Goal: Check status: Check status

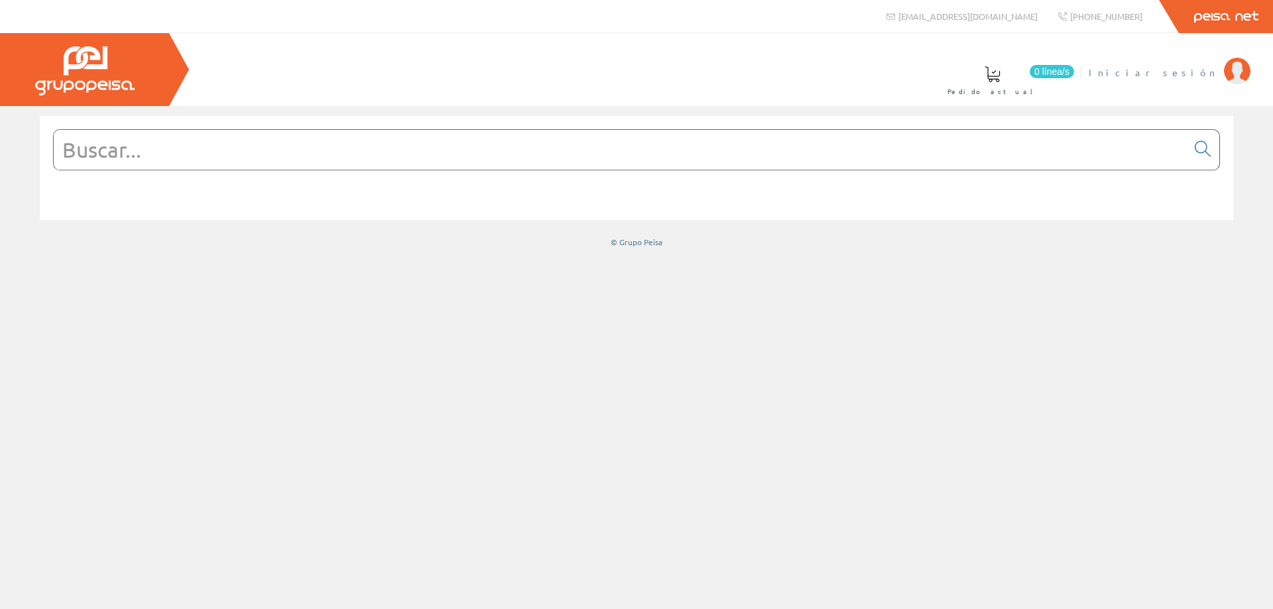
click at [1193, 69] on span "Iniciar sesión" at bounding box center [1152, 72] width 129 height 13
click at [1129, 72] on span "ELECTRICIDAD NOVO S.L." at bounding box center [1114, 72] width 206 height 13
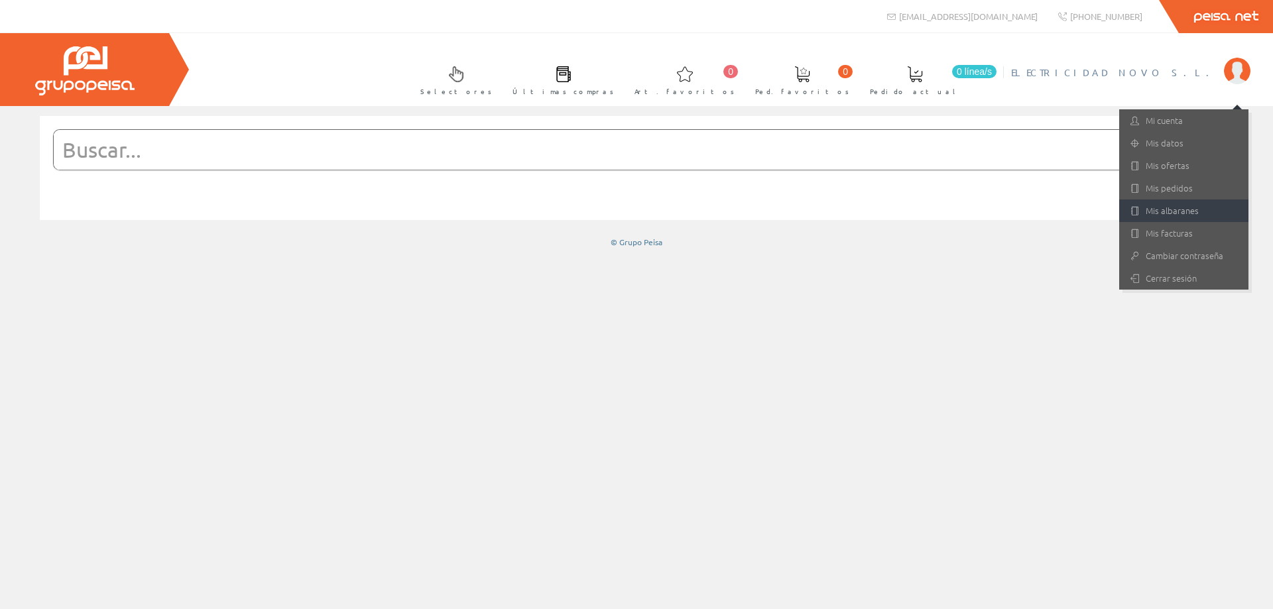
click at [1184, 203] on link "Mis albaranes" at bounding box center [1183, 211] width 129 height 23
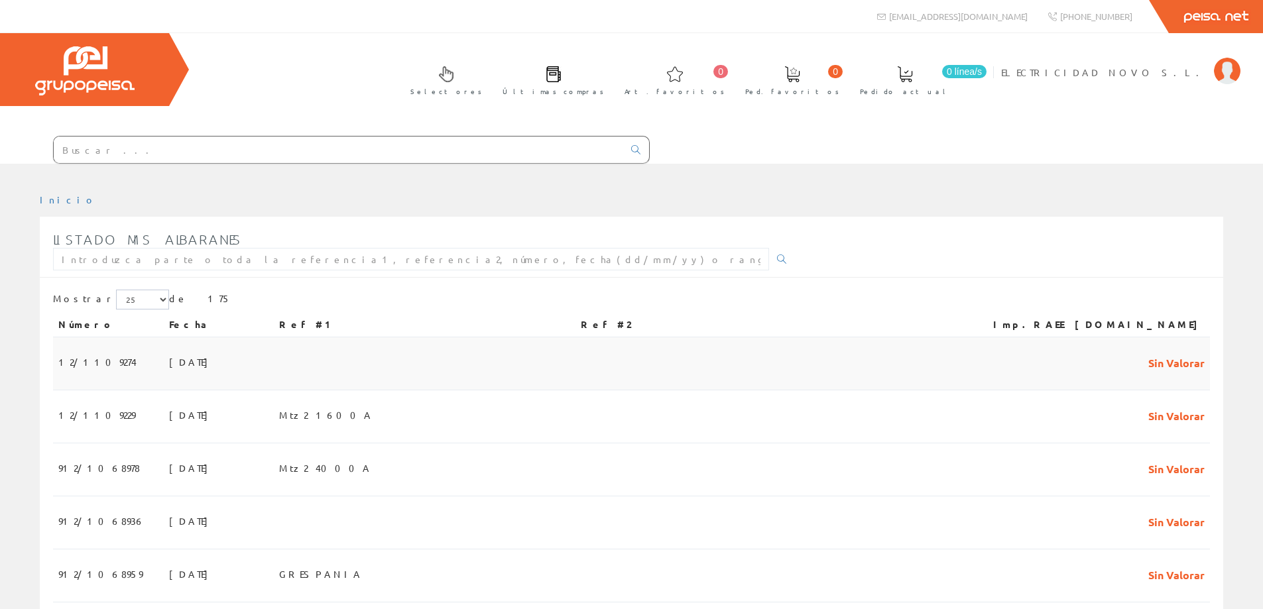
click at [86, 364] on span "12/1109274" at bounding box center [97, 362] width 78 height 23
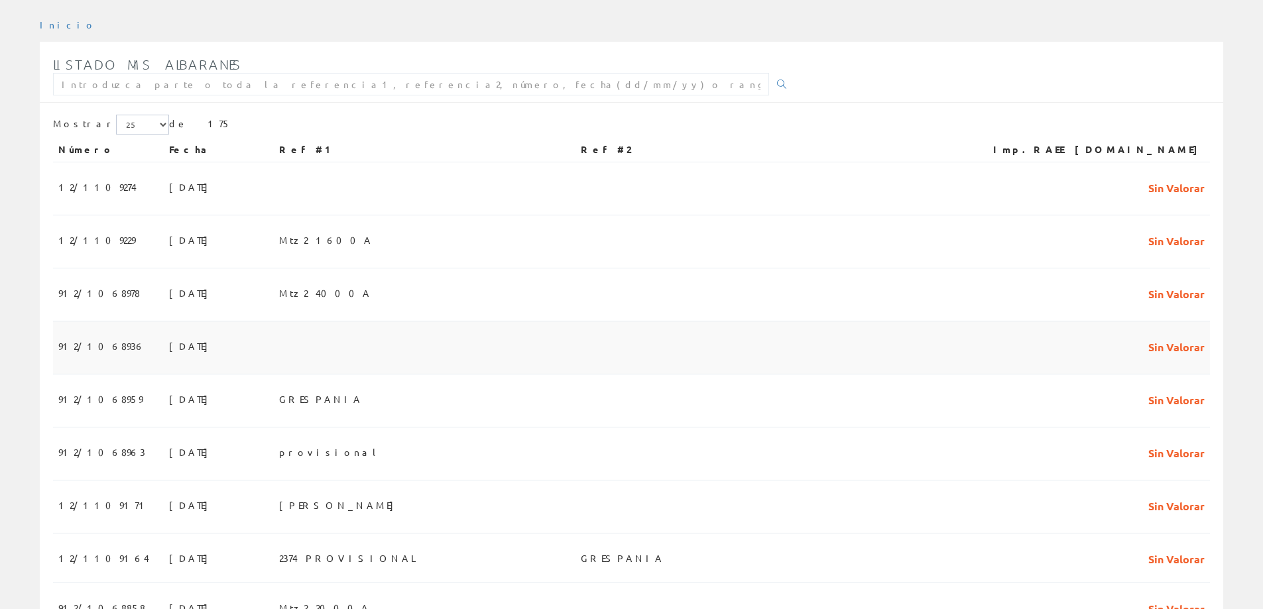
scroll to position [199, 0]
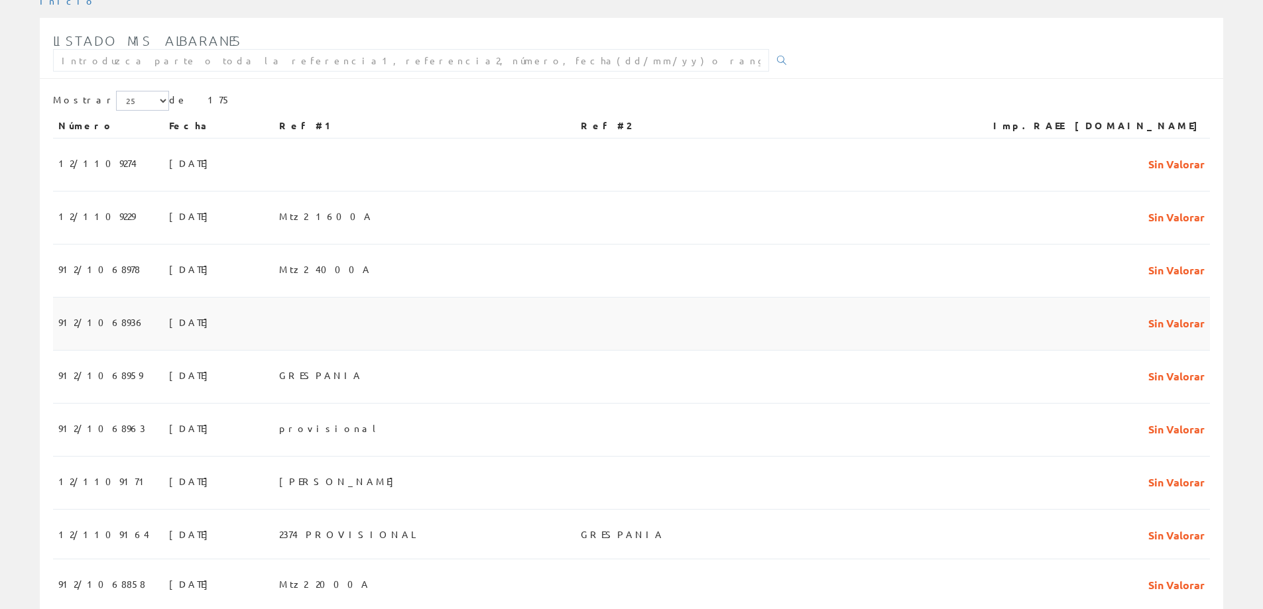
click at [64, 325] on span "912/1068936" at bounding box center [101, 322] width 87 height 23
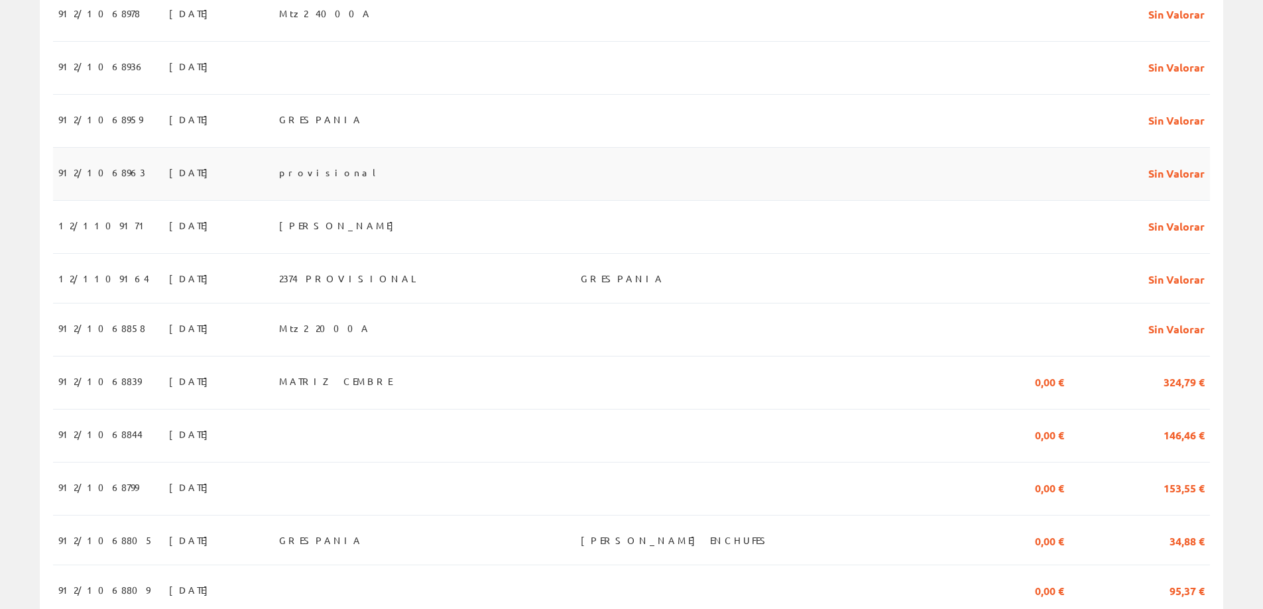
scroll to position [464, 0]
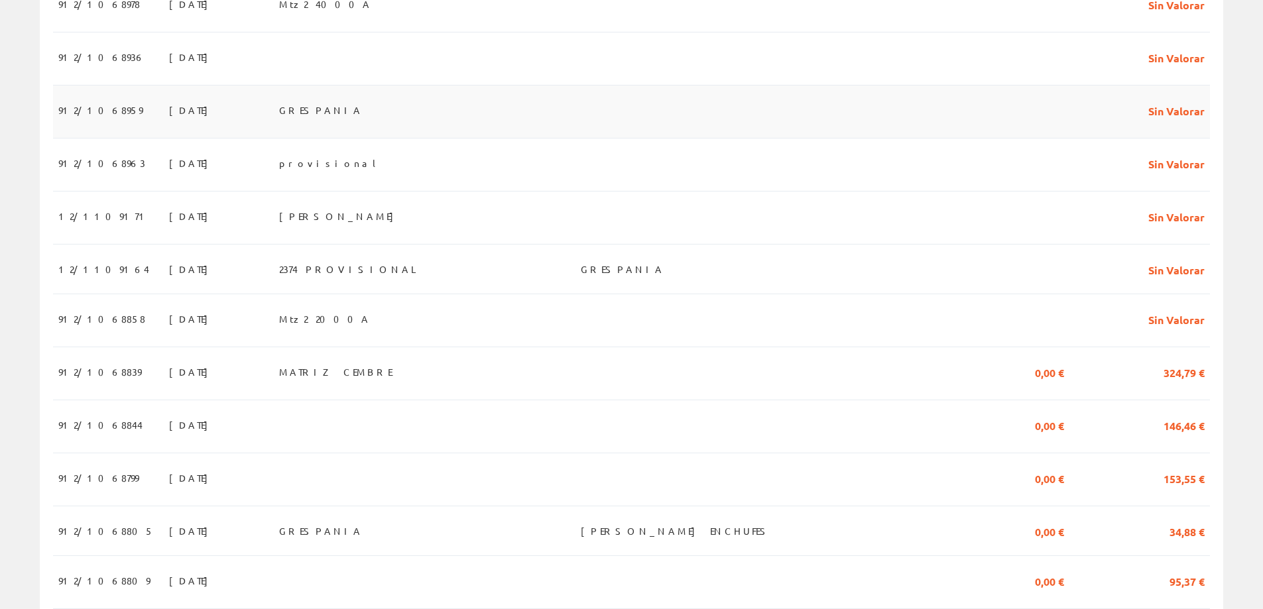
click at [70, 112] on span "912/1068959" at bounding box center [100, 110] width 84 height 23
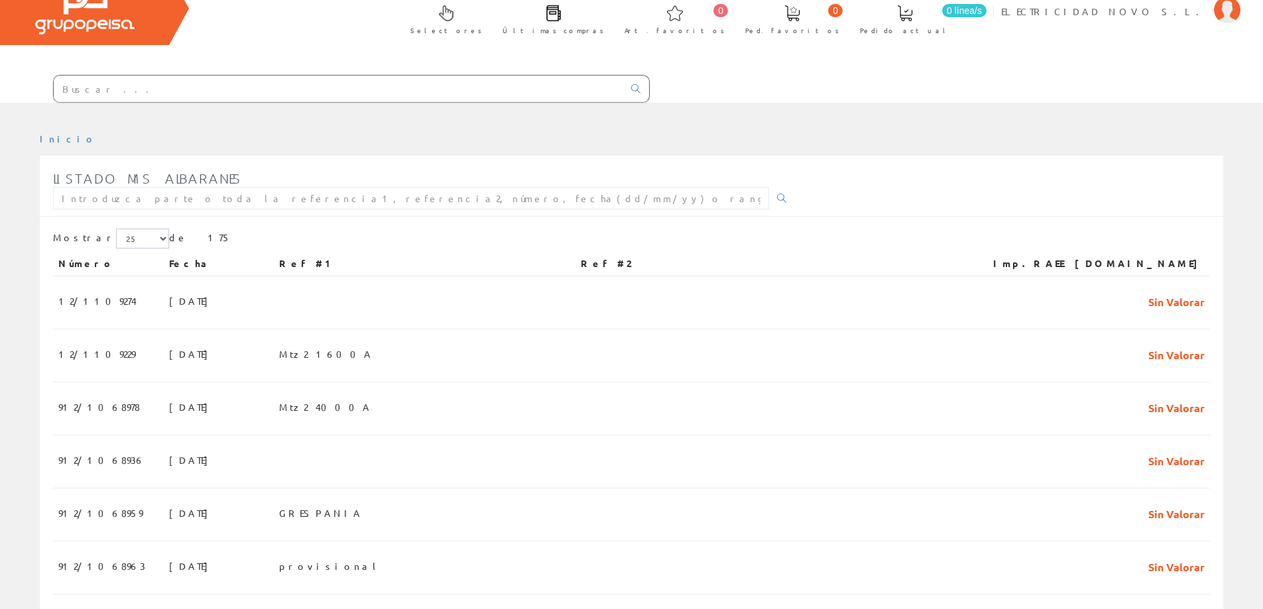
scroll to position [60, 0]
click at [1165, 17] on span "ELECTRICIDAD NOVO S.L." at bounding box center [1104, 11] width 206 height 13
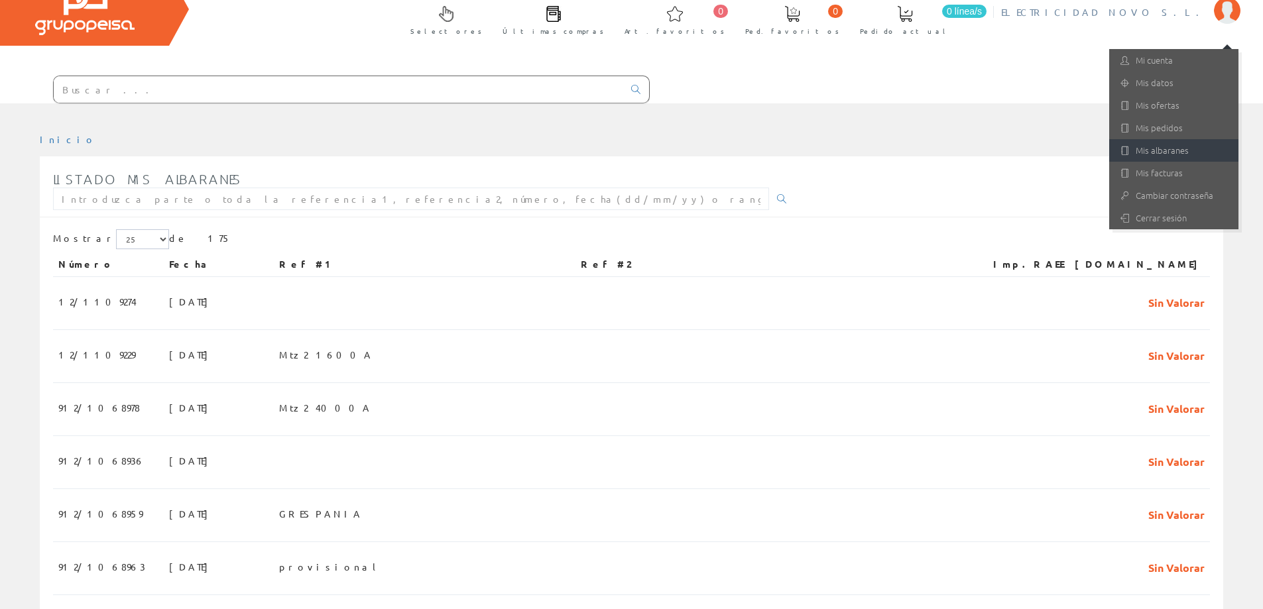
click at [1171, 148] on link "Mis albaranes" at bounding box center [1173, 150] width 129 height 23
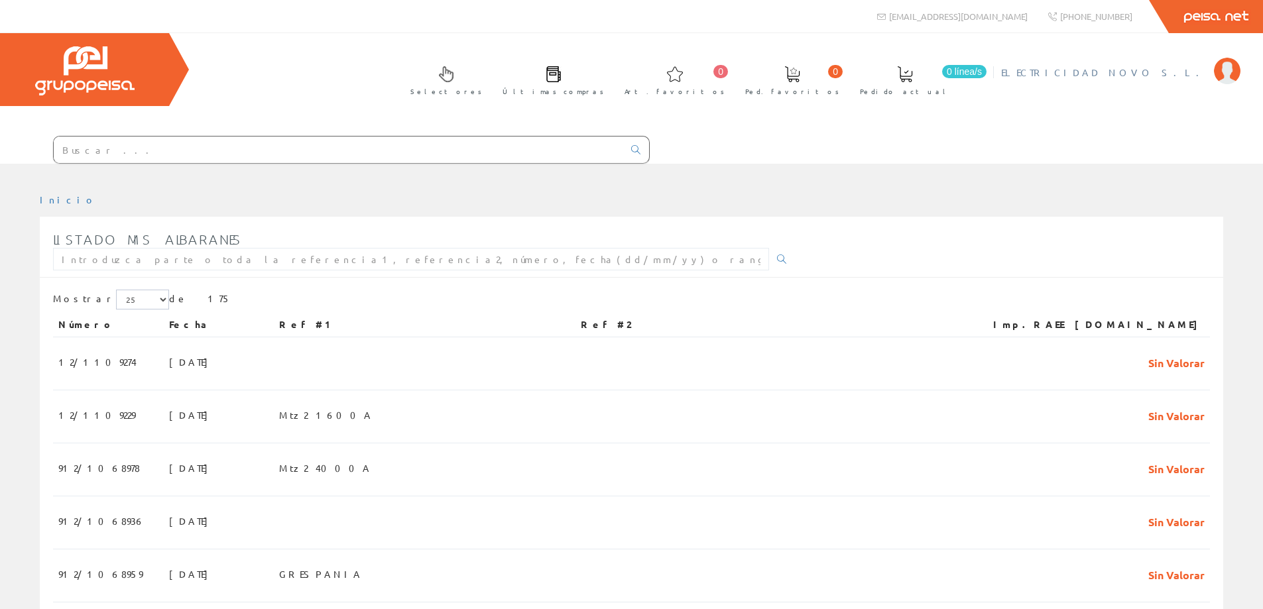
click at [1147, 68] on span "ELECTRICIDAD NOVO S.L." at bounding box center [1104, 72] width 206 height 13
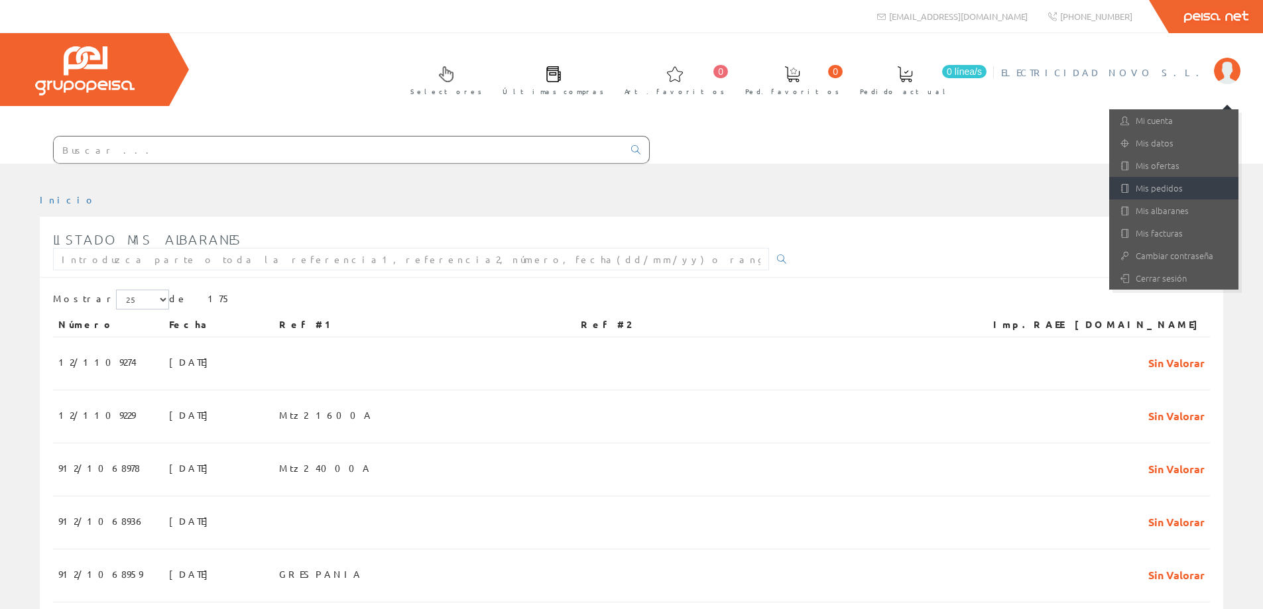
click at [1177, 186] on link "Mis pedidos" at bounding box center [1173, 188] width 129 height 23
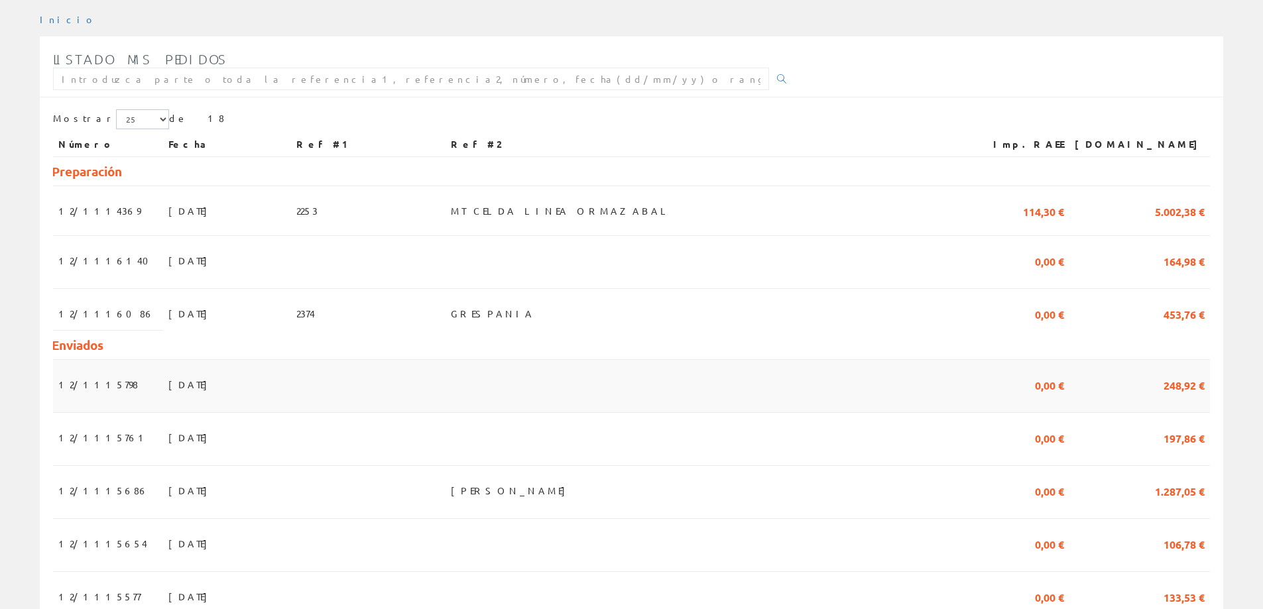
scroll to position [199, 0]
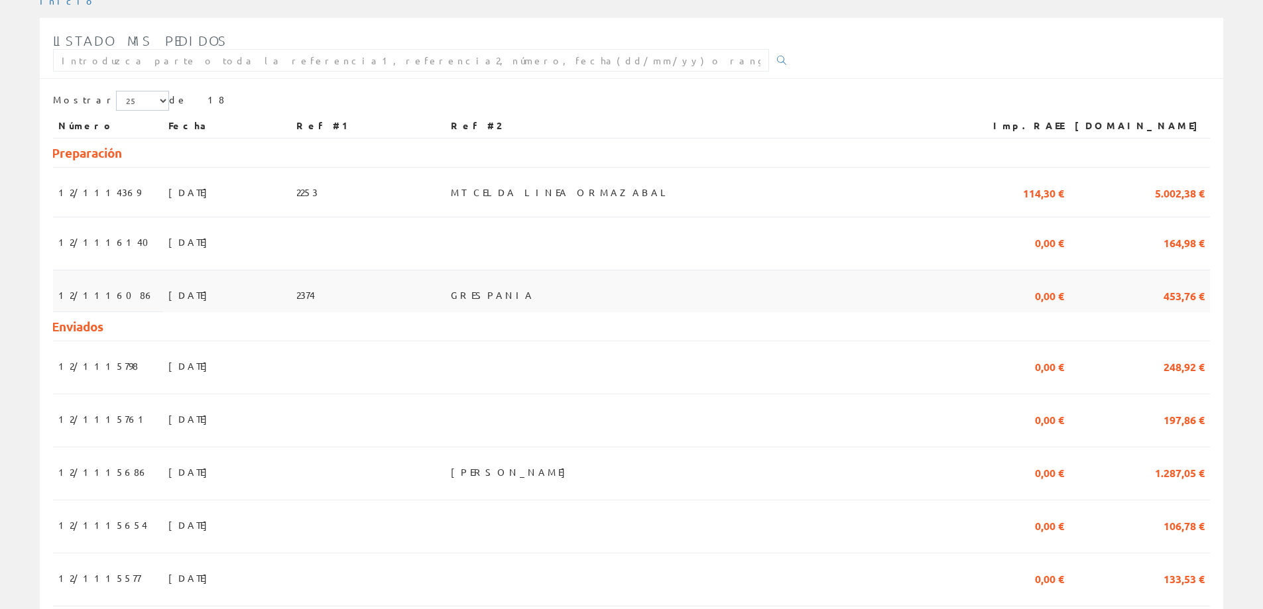
click at [84, 284] on span "12/1116086" at bounding box center [106, 295] width 96 height 23
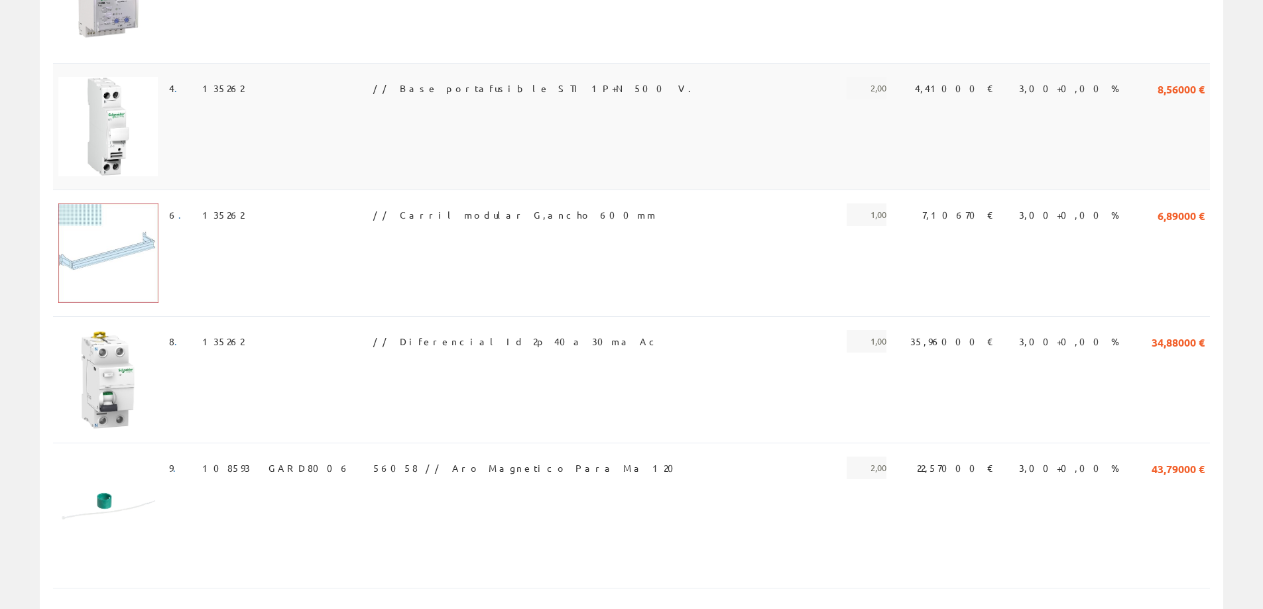
scroll to position [398, 0]
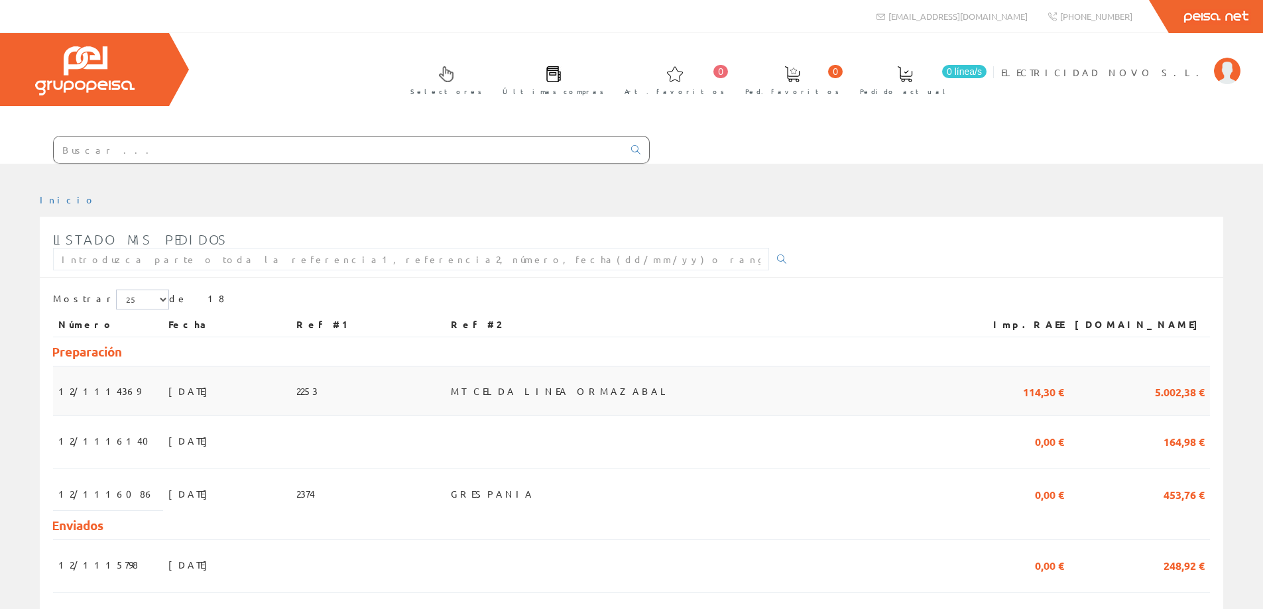
scroll to position [199, 0]
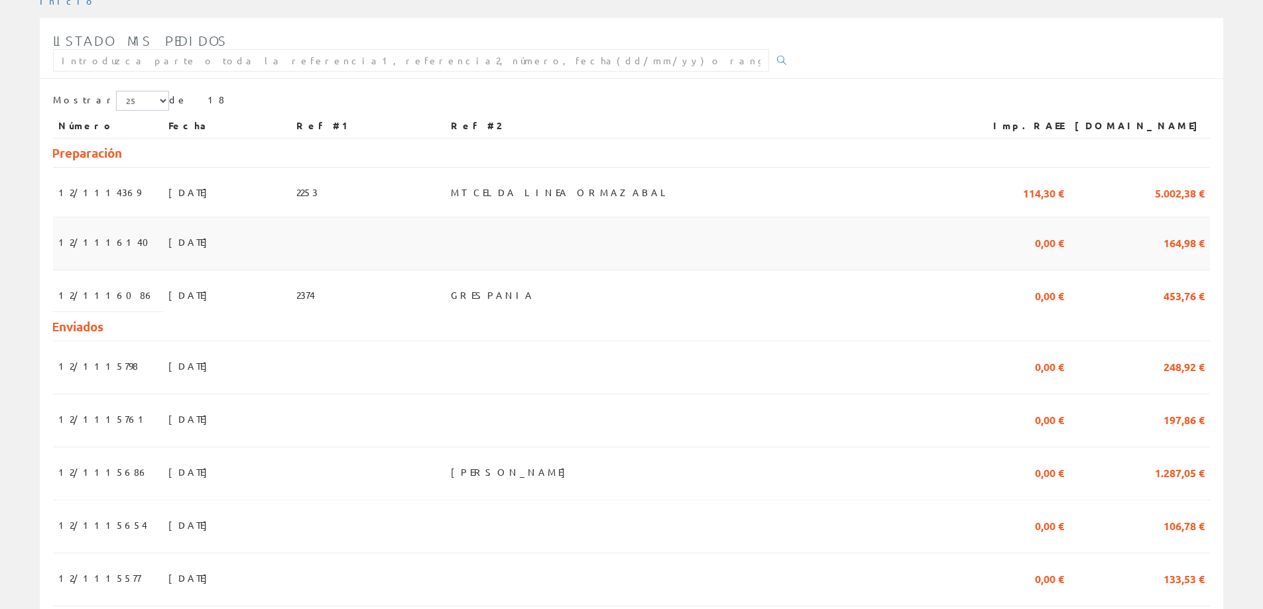
click at [86, 248] on span "12/1116140" at bounding box center [107, 242] width 98 height 23
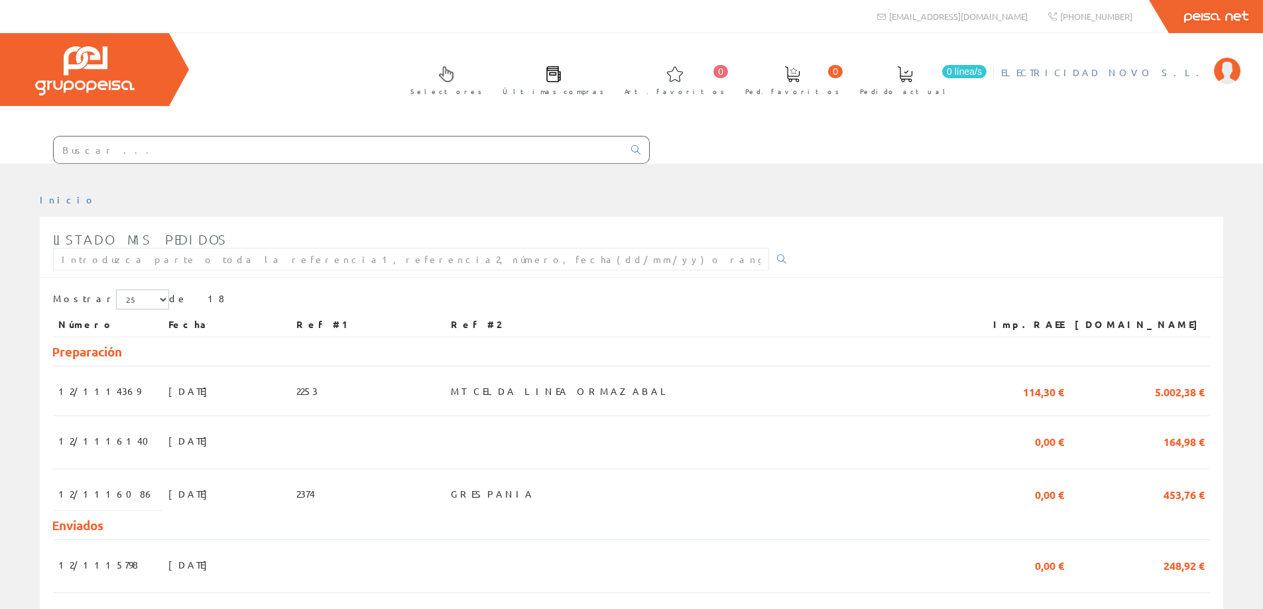
click at [1185, 74] on span "ELECTRICIDAD NOVO S.L." at bounding box center [1104, 72] width 206 height 13
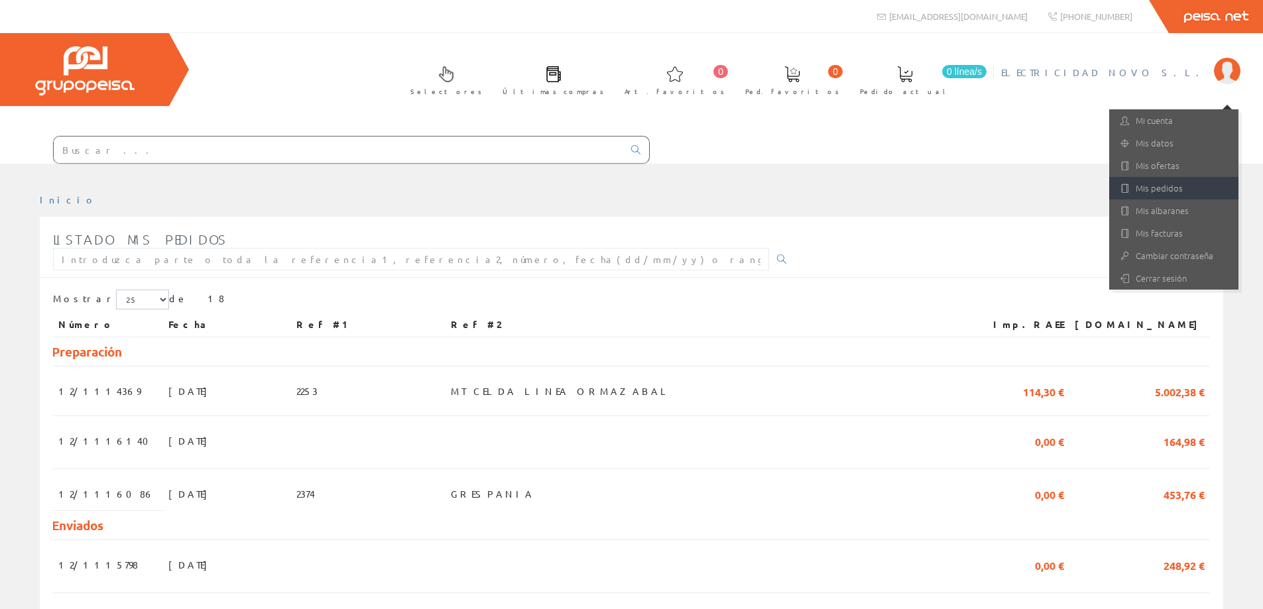
click at [1176, 187] on link "Mis pedidos" at bounding box center [1173, 188] width 129 height 23
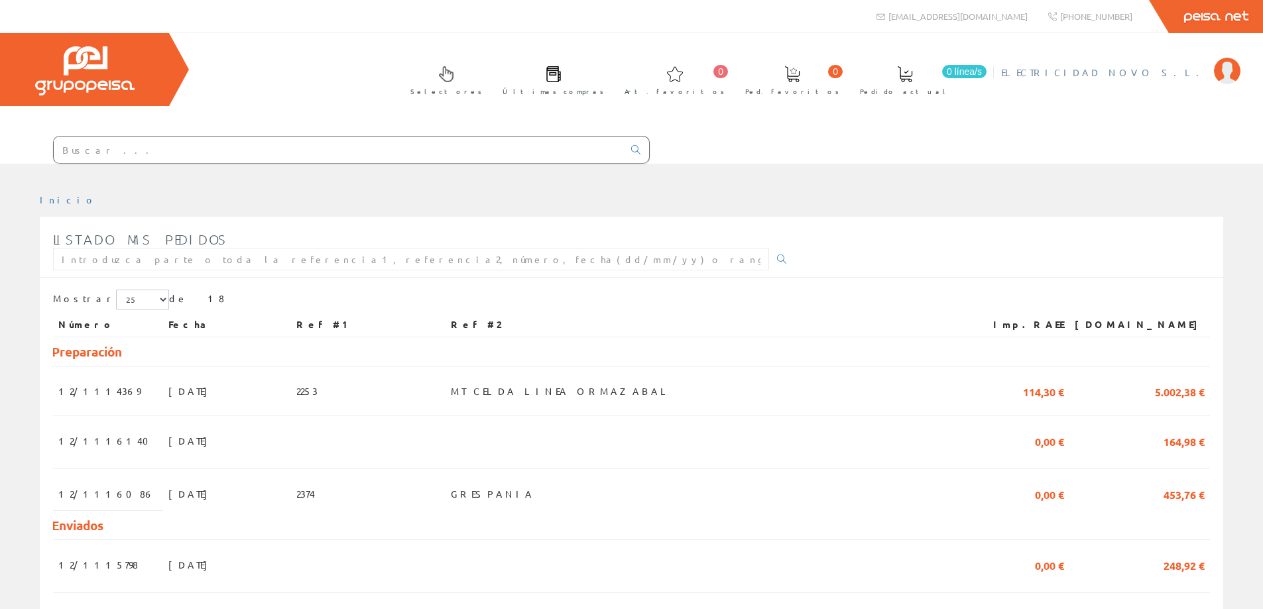
click at [1165, 64] on link "ELECTRICIDAD NOVO S.L." at bounding box center [1120, 61] width 239 height 13
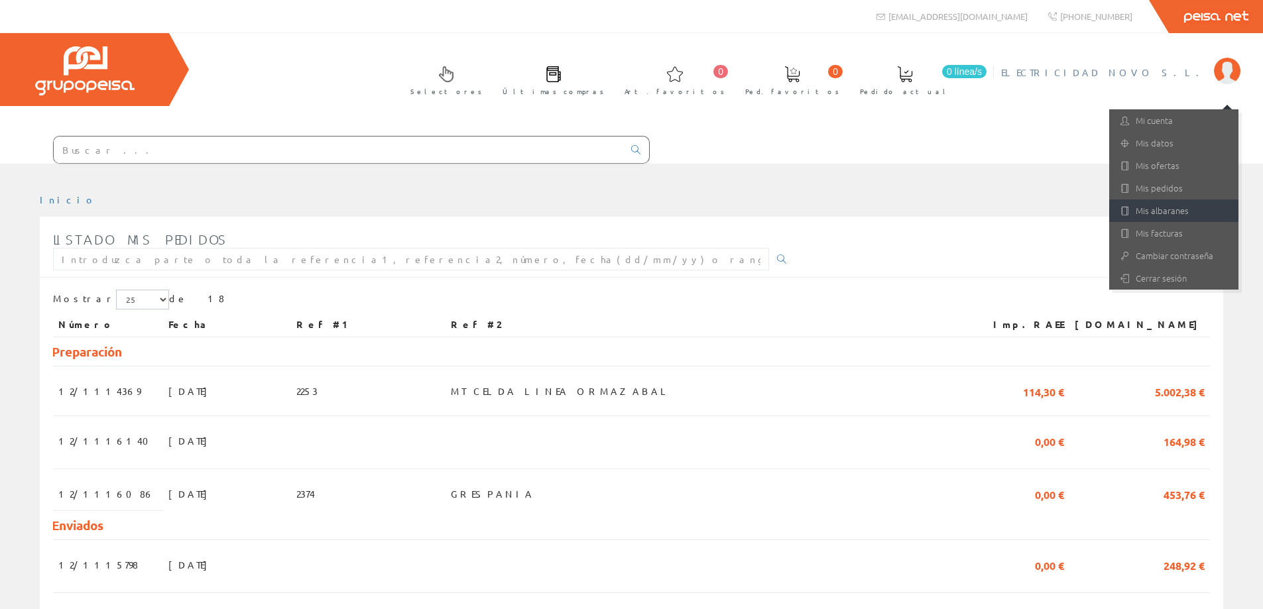
click at [1175, 209] on link "Mis albaranes" at bounding box center [1173, 211] width 129 height 23
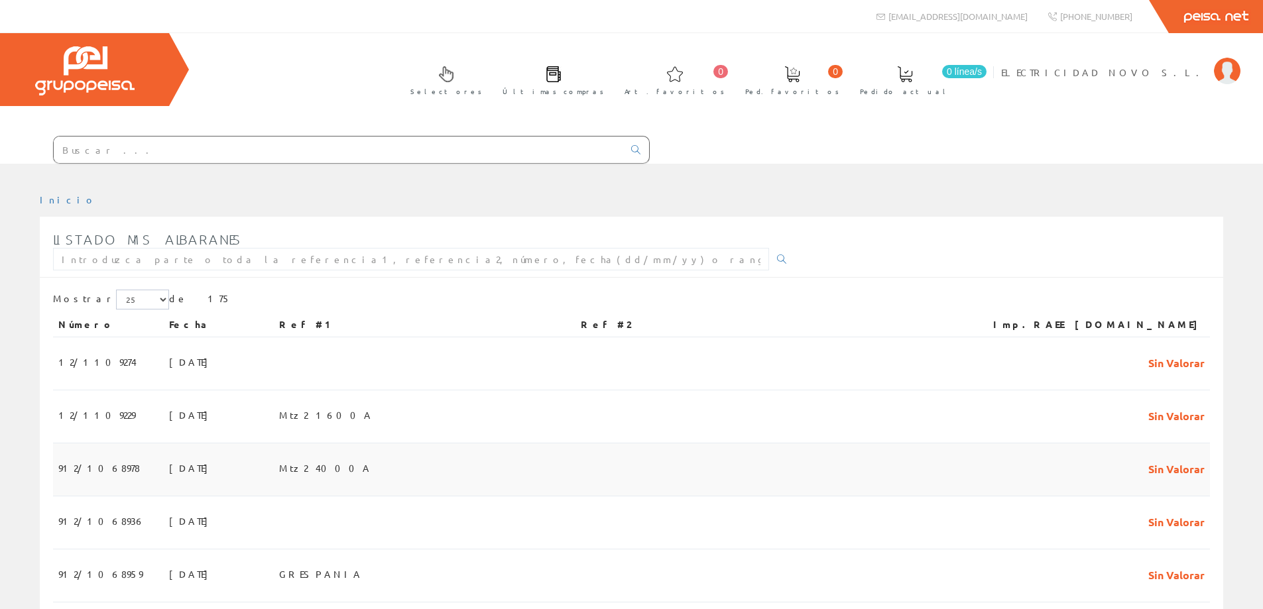
click at [75, 465] on span "912/1068978" at bounding box center [99, 468] width 82 height 23
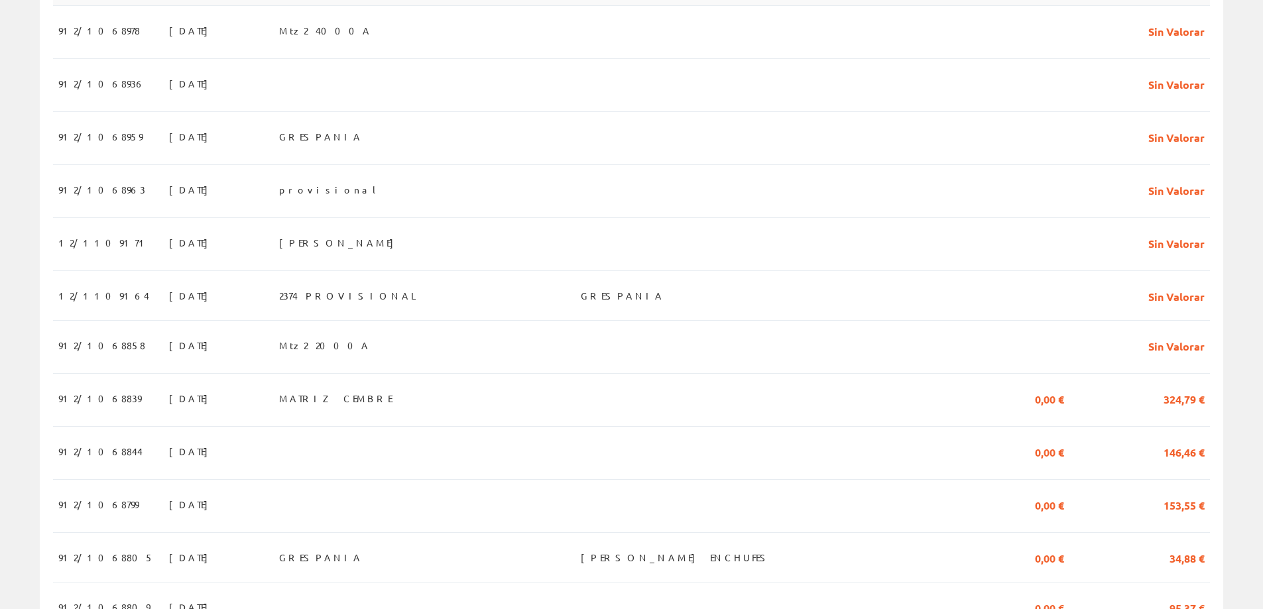
scroll to position [464, 0]
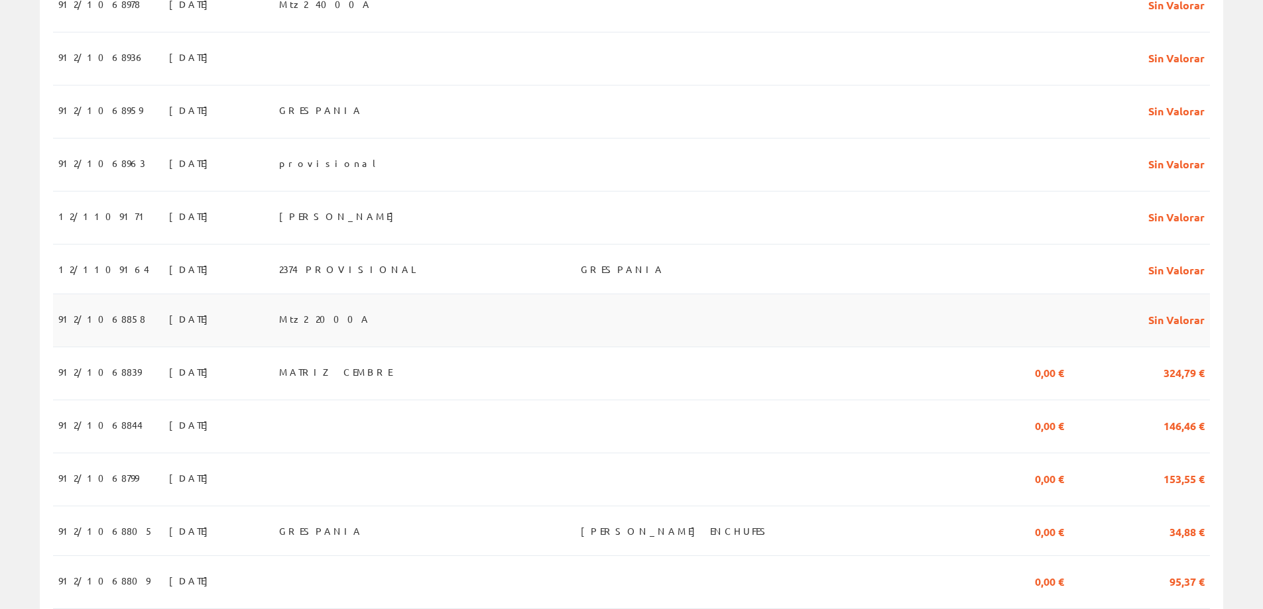
click at [89, 321] on span "912/1068858" at bounding box center [101, 319] width 87 height 23
